Goal: Check status: Check status

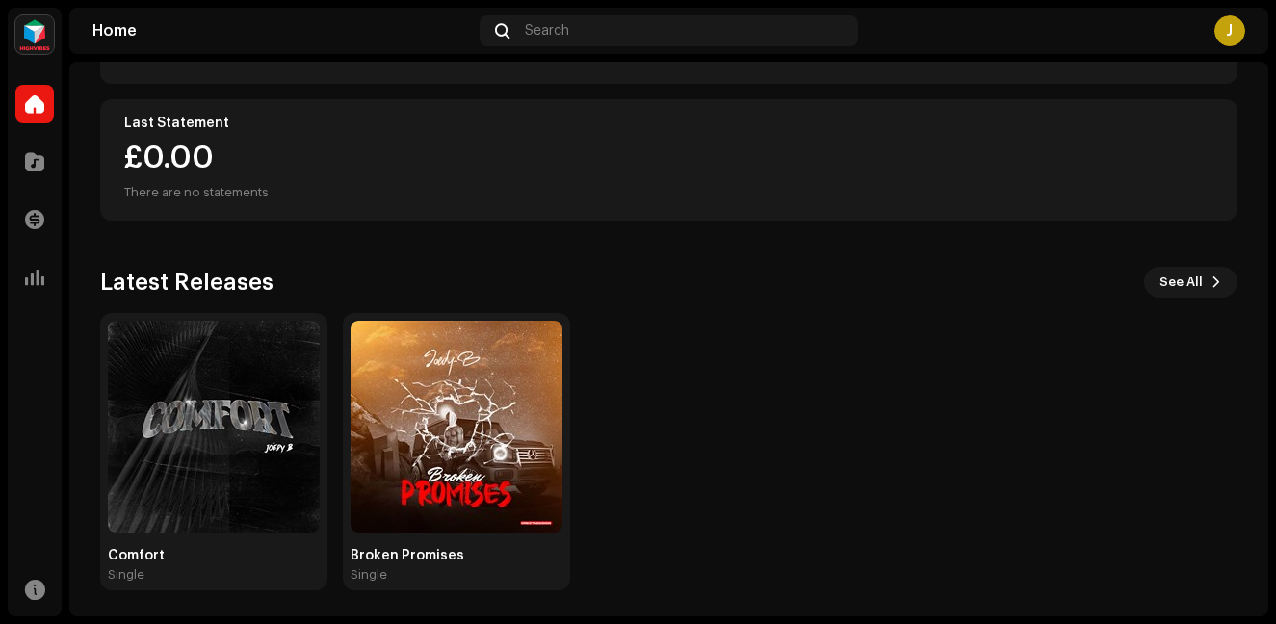
scroll to position [327, 0]
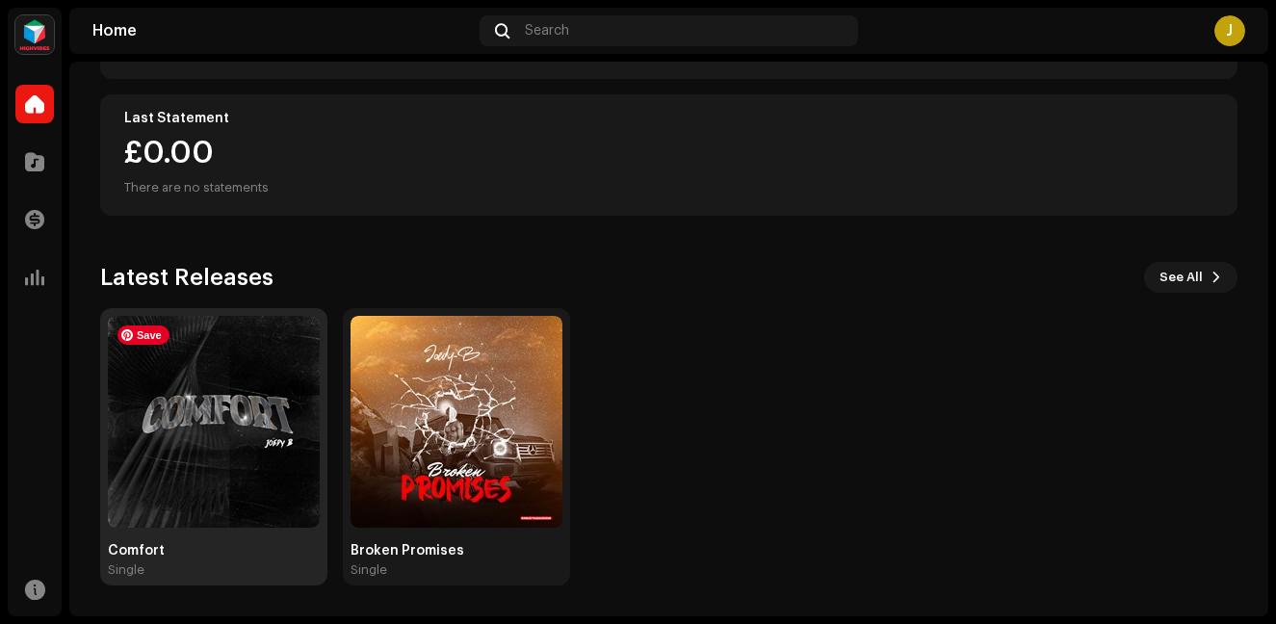
click at [168, 429] on img at bounding box center [214, 422] width 212 height 212
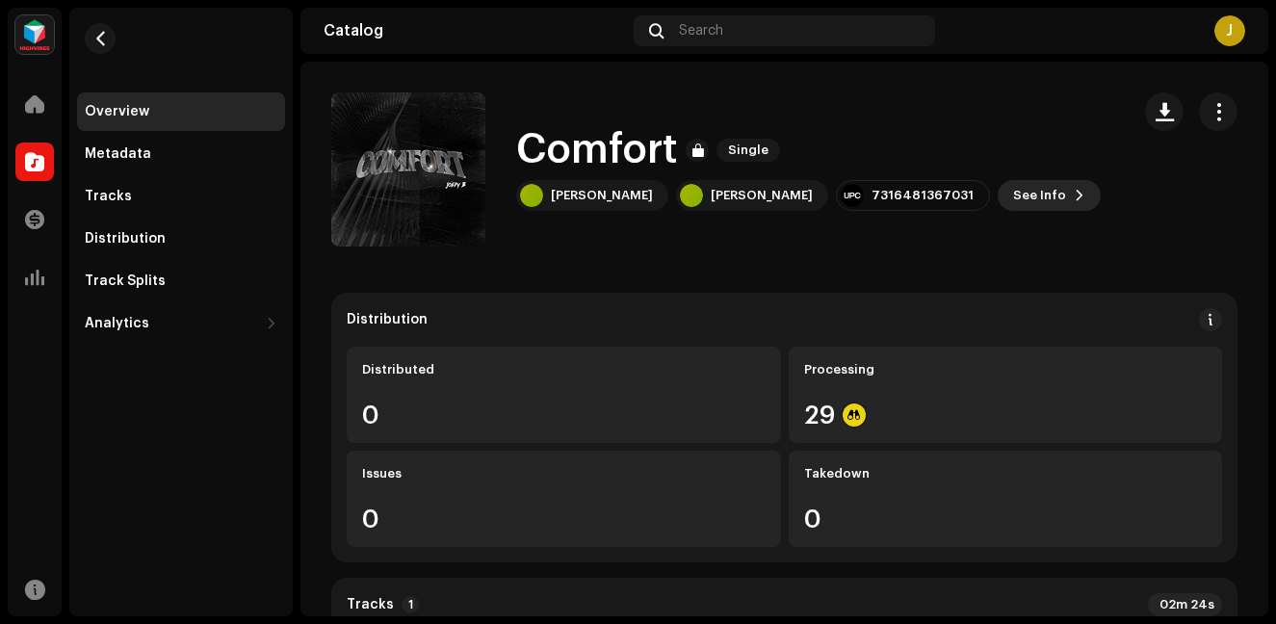
click at [1013, 193] on span "See Info" at bounding box center [1039, 195] width 53 height 39
click at [1030, 283] on div "Comfort 3019600 Metadata Distribution Metadata Language English Release Title C…" at bounding box center [638, 312] width 1276 height 624
click at [1013, 208] on span "See Info" at bounding box center [1039, 195] width 53 height 39
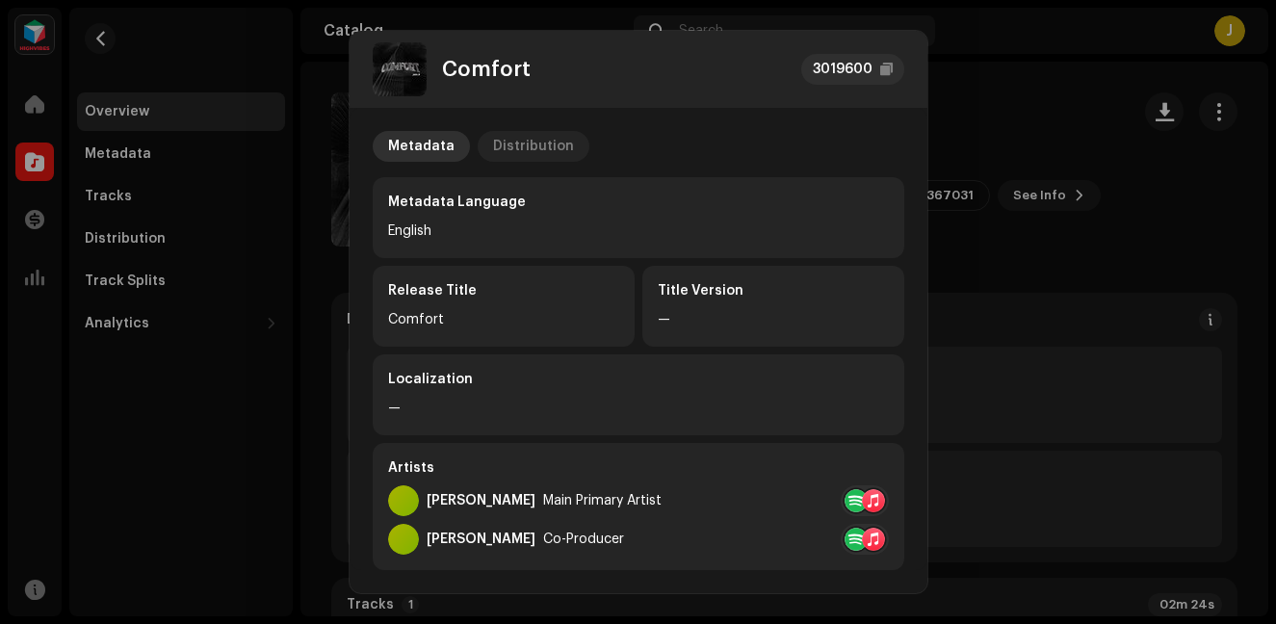
click at [541, 143] on div "Distribution" at bounding box center [533, 146] width 81 height 31
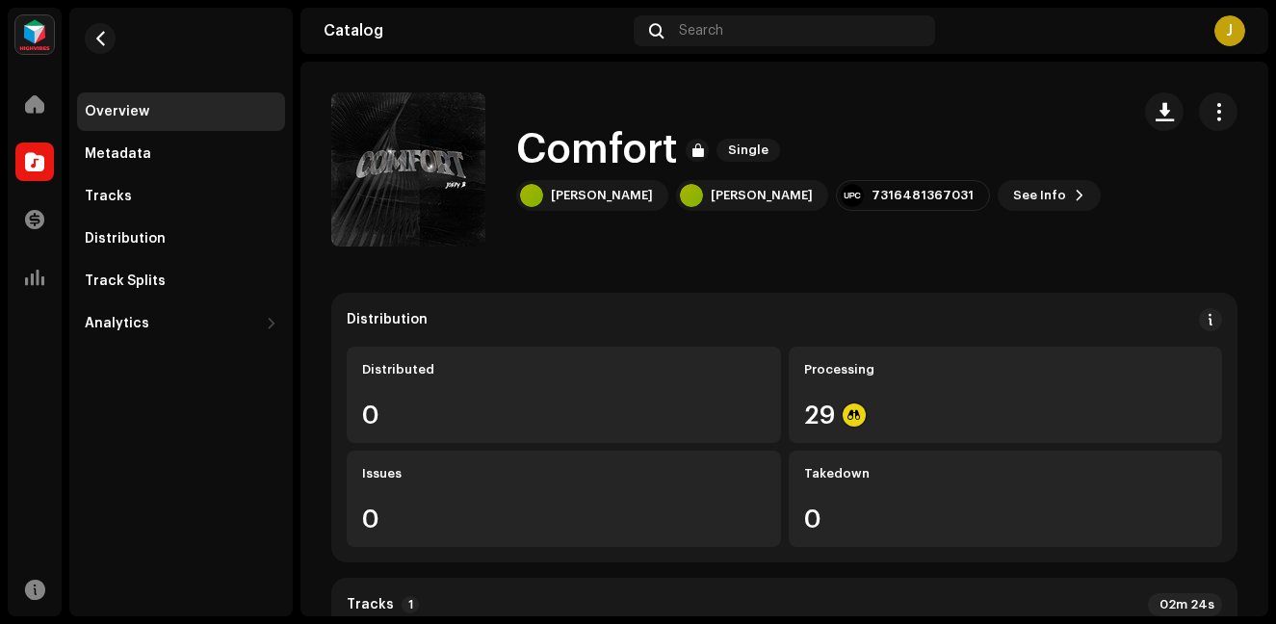
click at [1033, 292] on div "Comfort 3019600 Metadata Distribution Release Date [DATE] (Midnight Worldwide) …" at bounding box center [638, 312] width 1276 height 624
click at [132, 229] on div "Distribution" at bounding box center [181, 239] width 208 height 39
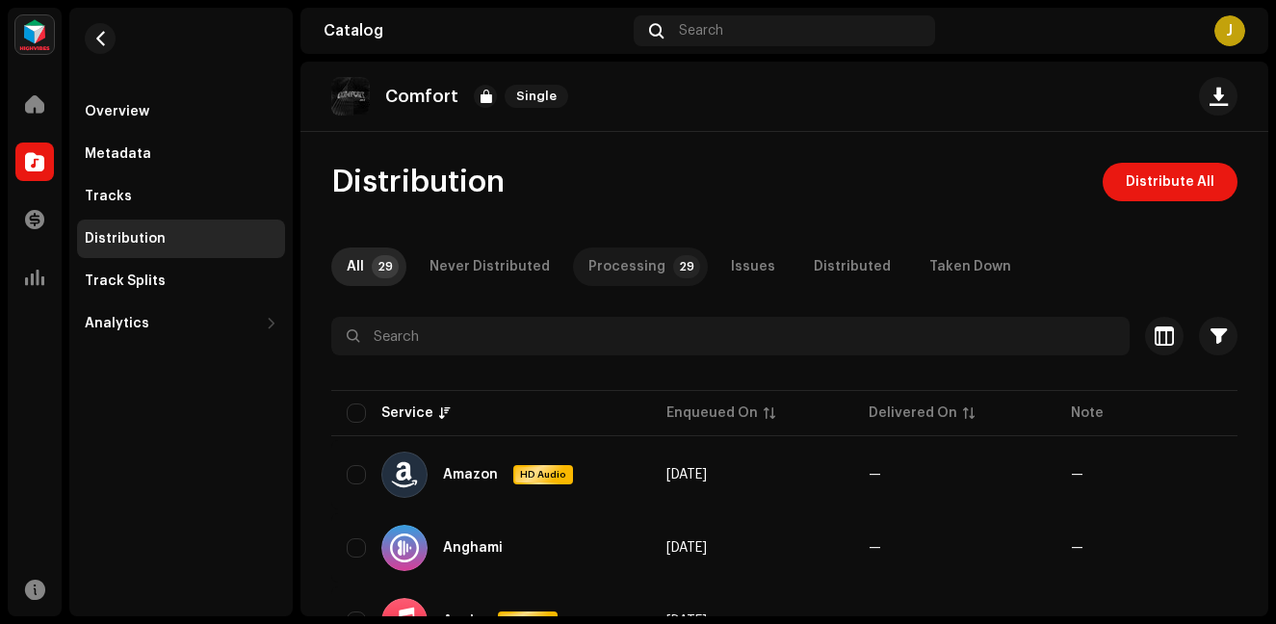
click at [620, 274] on div "Processing" at bounding box center [626, 267] width 77 height 39
click at [821, 264] on div "Distributed" at bounding box center [852, 267] width 77 height 39
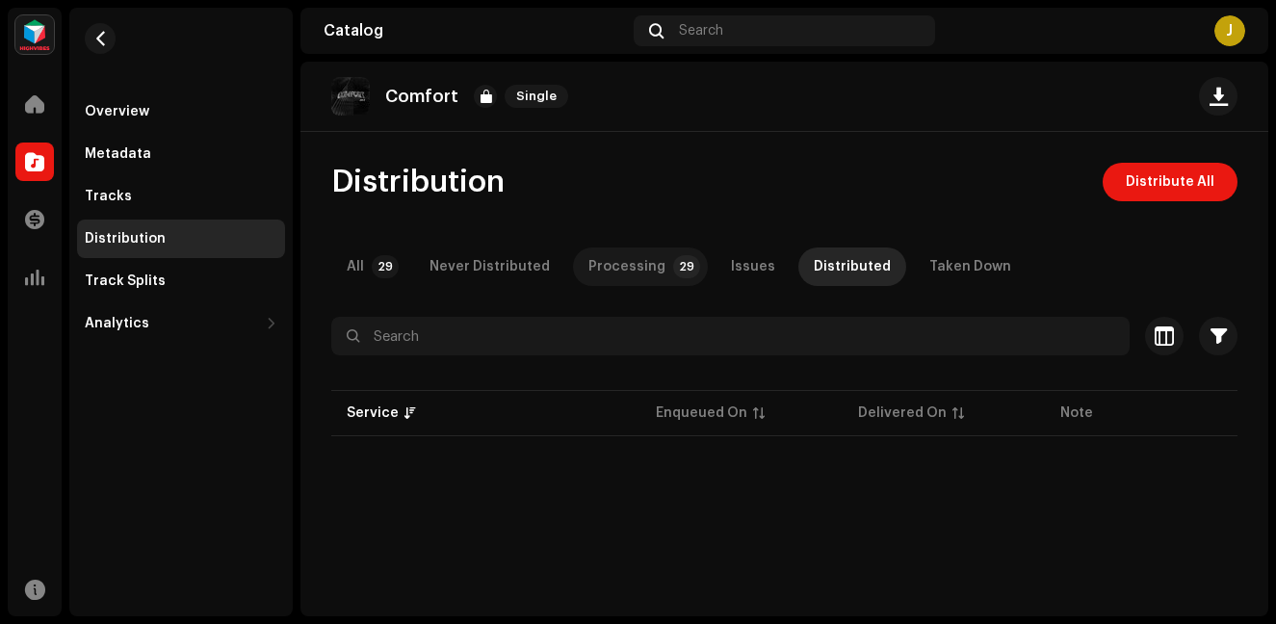
click at [626, 273] on div "Processing" at bounding box center [626, 267] width 77 height 39
